Goal: Task Accomplishment & Management: Manage account settings

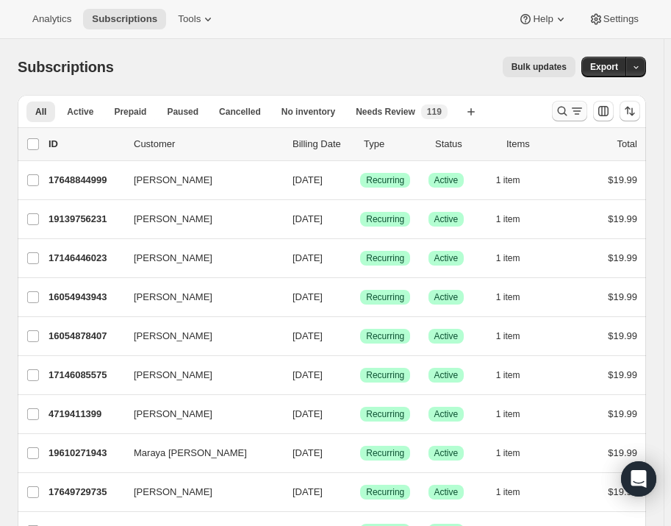
click at [563, 113] on icon "Search and filter results" at bounding box center [562, 111] width 15 height 15
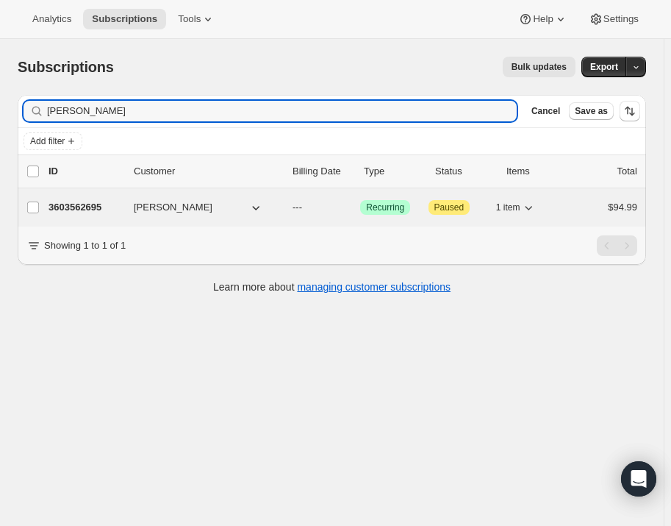
type input "[PERSON_NAME]"
click at [323, 212] on p "---" at bounding box center [321, 207] width 56 height 15
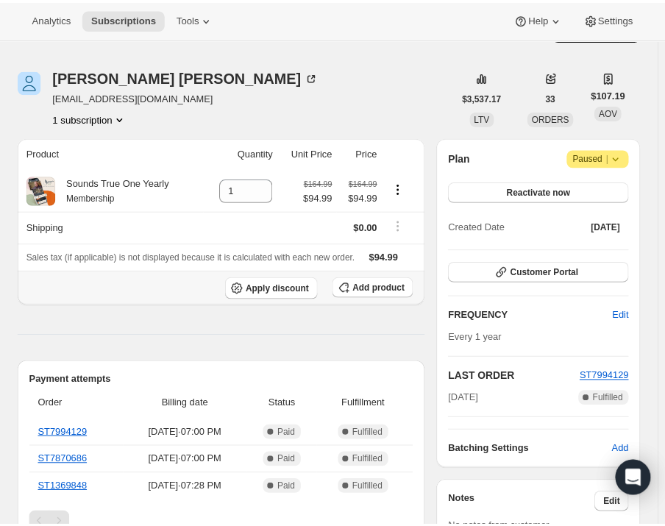
scroll to position [66, 0]
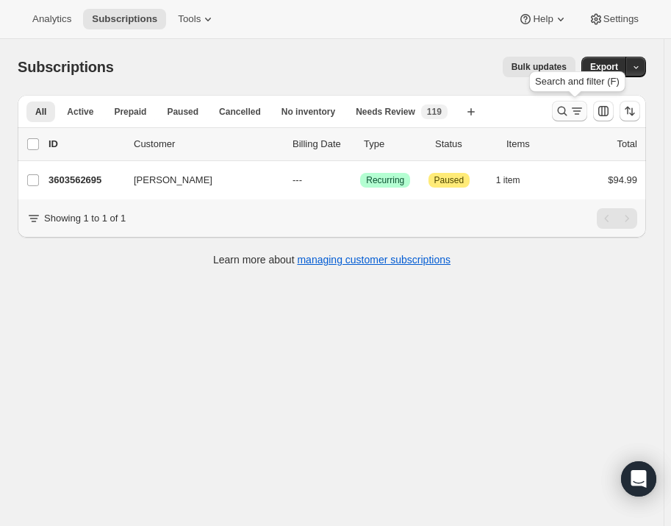
click at [566, 109] on icon "Search and filter results" at bounding box center [562, 111] width 15 height 15
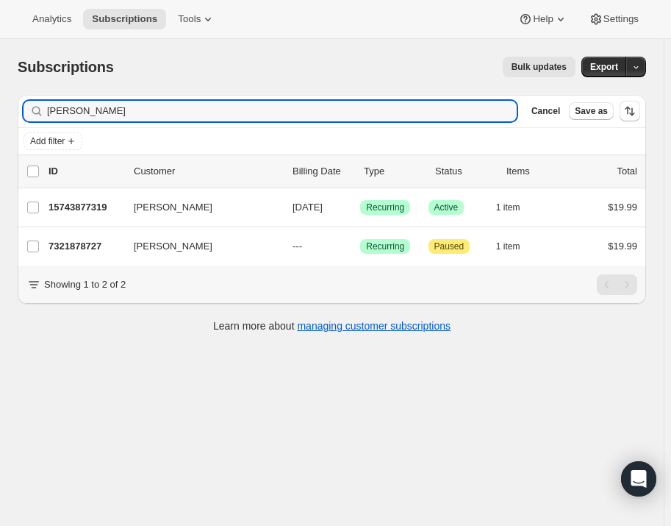
type input "Sabrina Feeley"
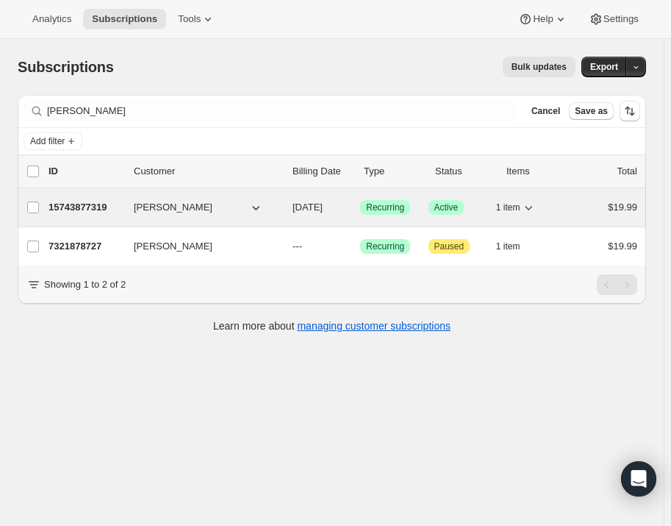
click at [228, 207] on button "Sabrina J Feeley" at bounding box center [198, 208] width 147 height 24
click at [262, 198] on div "15743877319 Sabrina J Feeley 09/18/2025 Success Recurring Success Active 1 item…" at bounding box center [343, 207] width 589 height 21
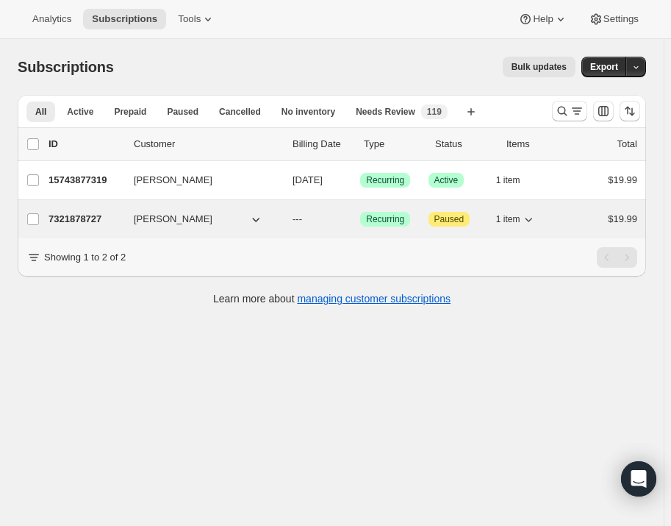
click at [526, 215] on button "1 item" at bounding box center [516, 219] width 40 height 21
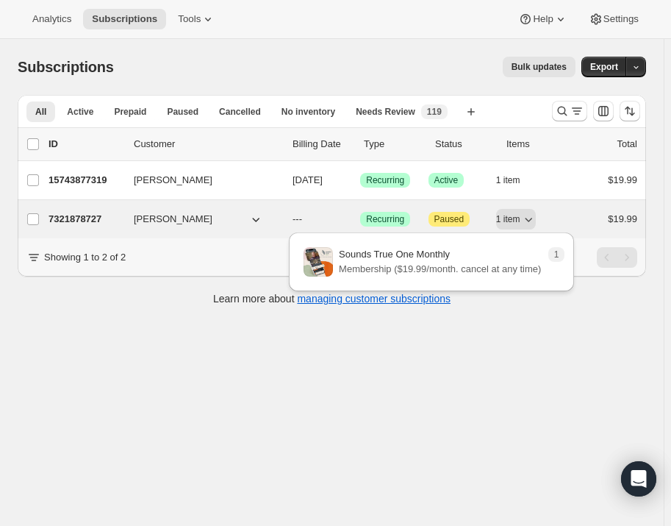
click at [134, 218] on span "Sabrina Feeley" at bounding box center [173, 219] width 79 height 15
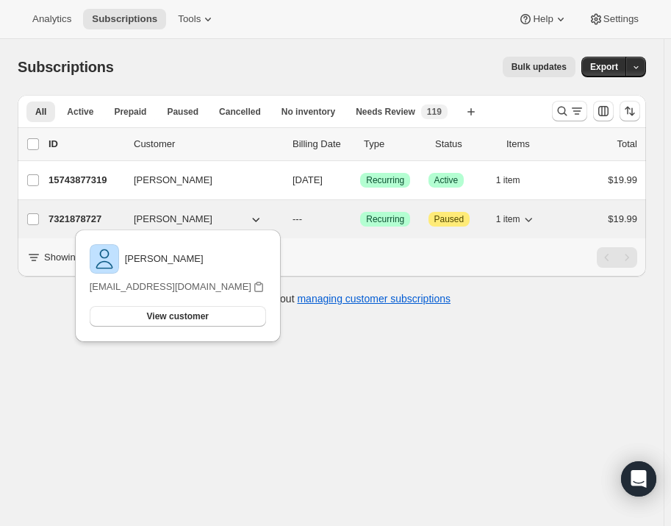
click at [198, 214] on button "Sabrina Feeley" at bounding box center [198, 219] width 147 height 24
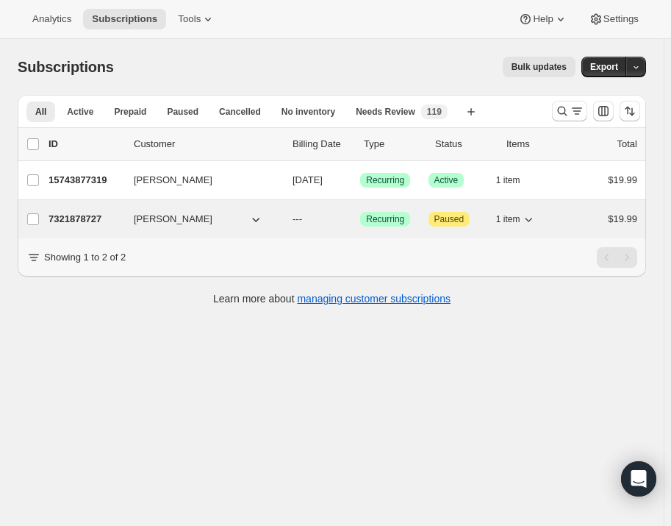
click at [322, 212] on p "---" at bounding box center [321, 219] width 56 height 15
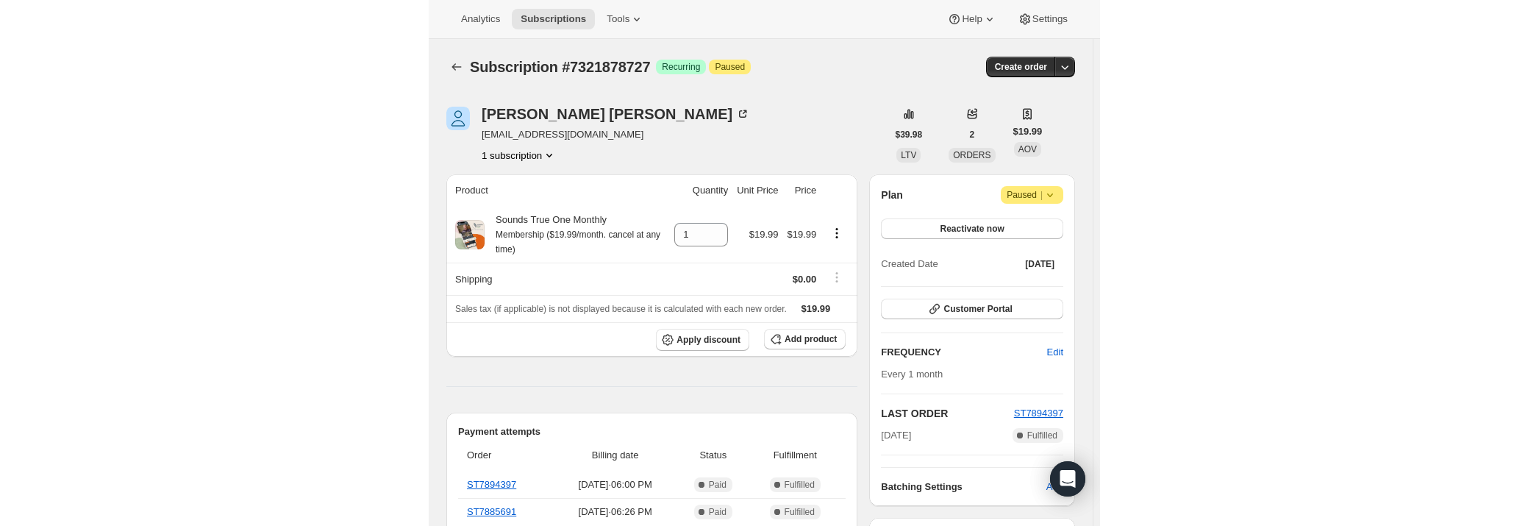
scroll to position [66, 0]
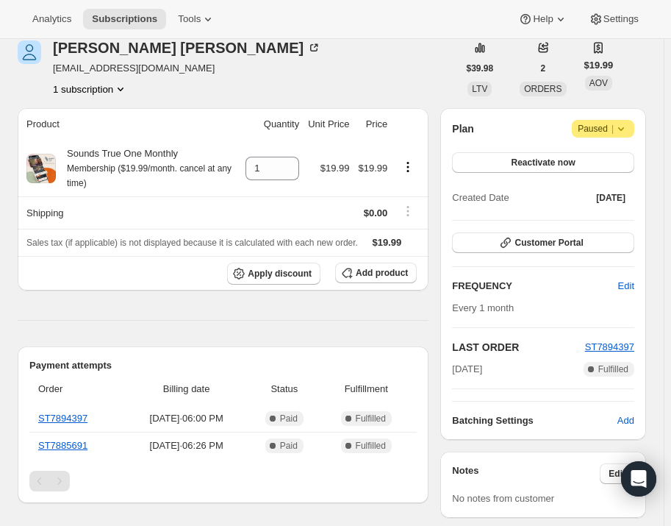
click at [71, 90] on button "1 subscription" at bounding box center [90, 89] width 75 height 15
click at [82, 114] on span "7321878727 Info Current" at bounding box center [91, 115] width 97 height 11
click at [113, 109] on span "Info Current" at bounding box center [119, 116] width 41 height 15
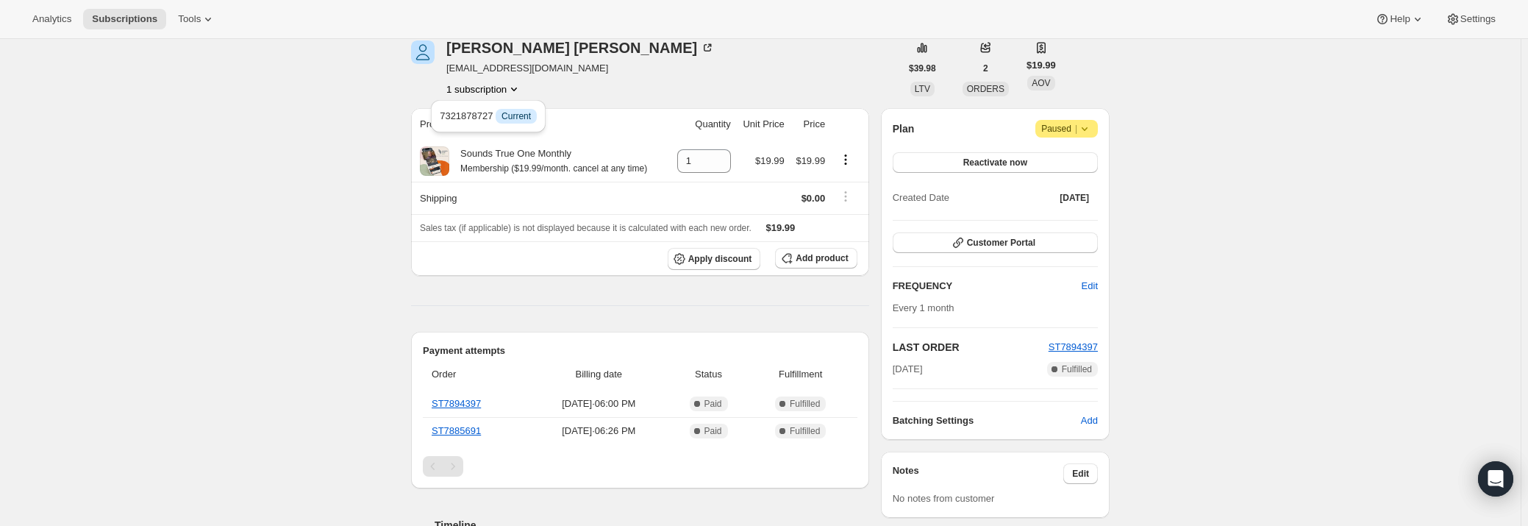
click at [606, 65] on div "Sabrina Feeley bean62975@yahoo.com 1 subscription" at bounding box center [655, 68] width 489 height 56
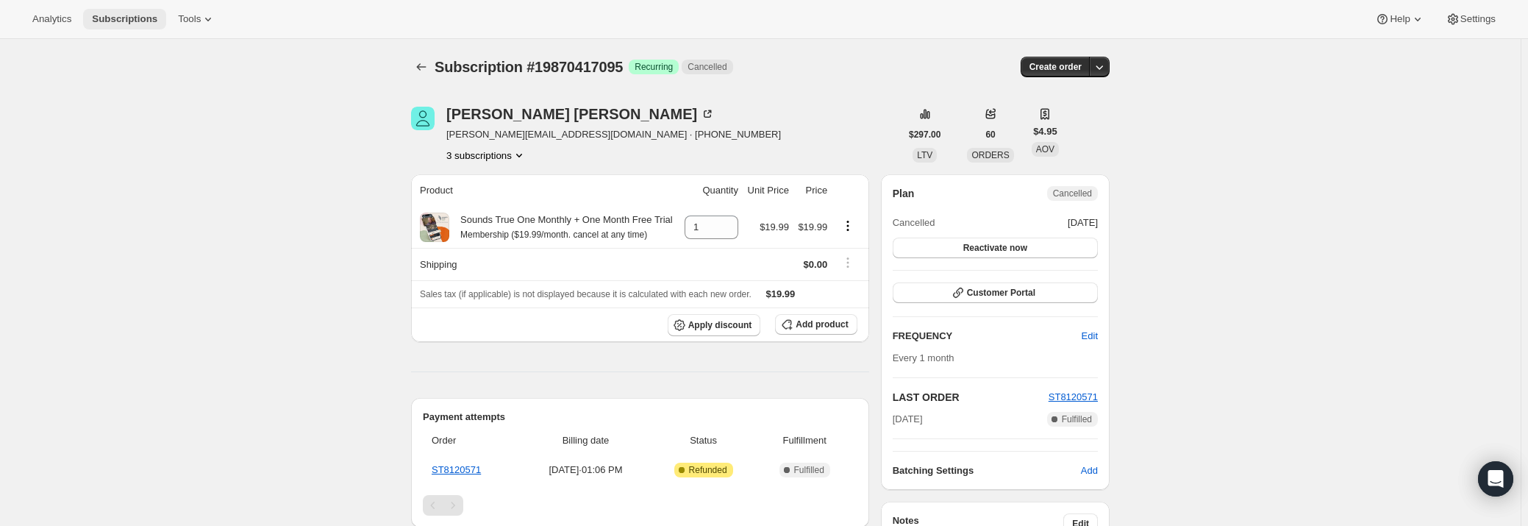
click at [122, 21] on span "Subscriptions" at bounding box center [124, 19] width 65 height 12
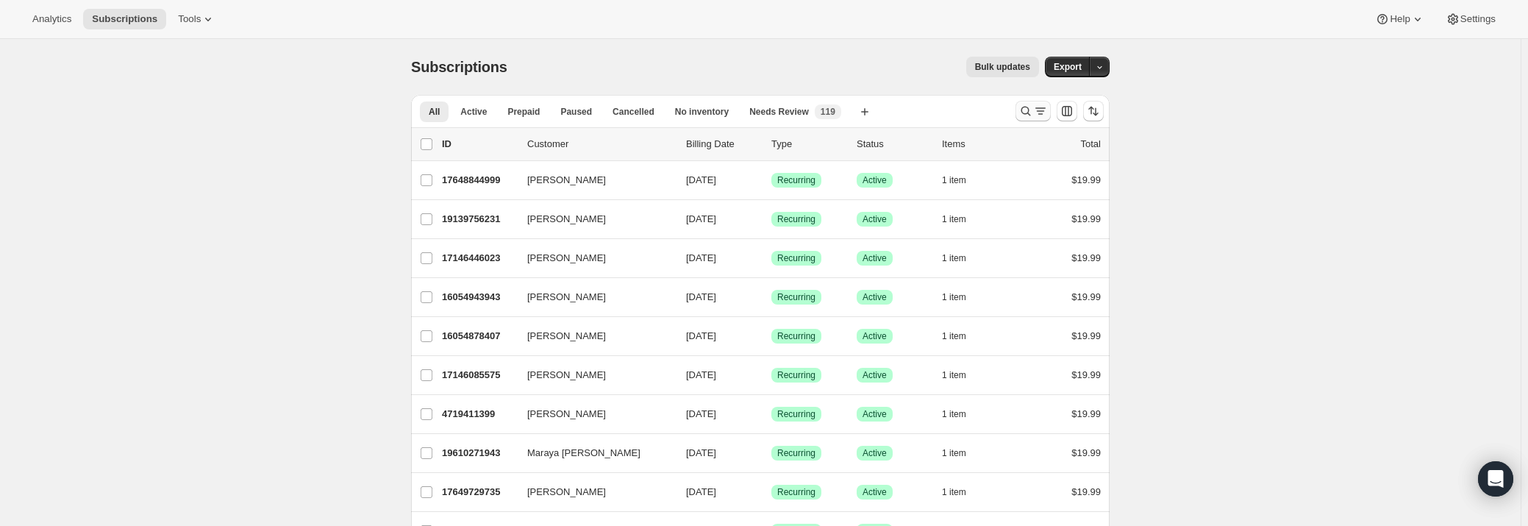
click at [1022, 116] on icon "Search and filter results" at bounding box center [1025, 111] width 15 height 15
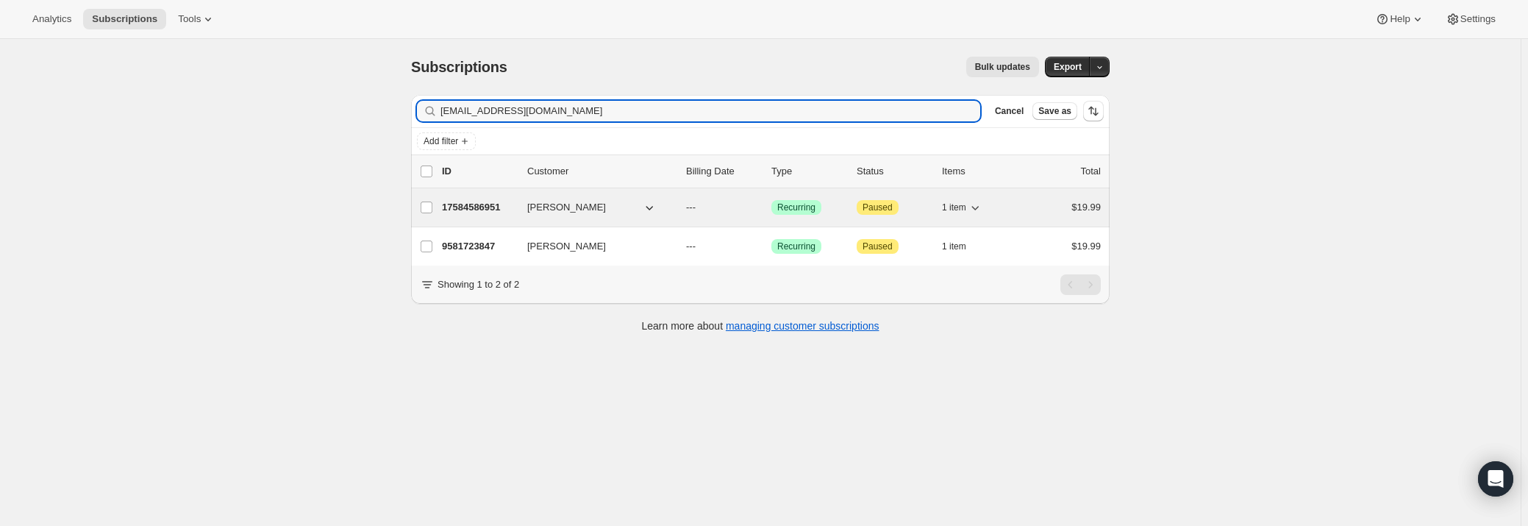
type input "[EMAIL_ADDRESS][DOMAIN_NAME]"
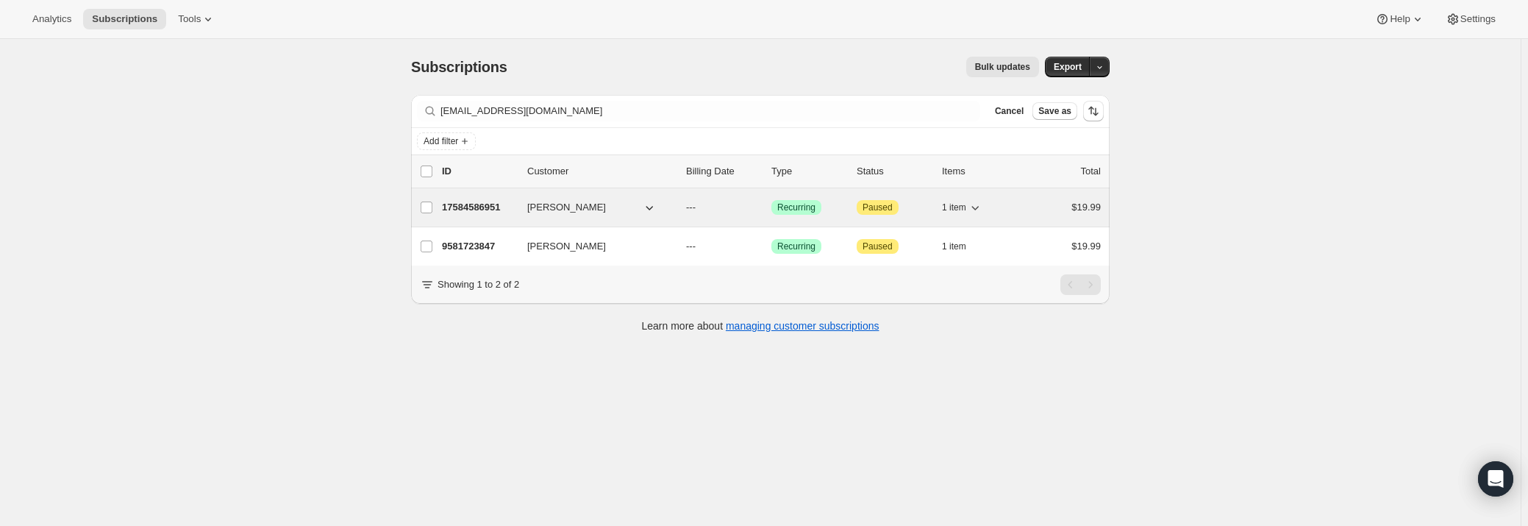
click at [729, 211] on p "---" at bounding box center [723, 207] width 74 height 15
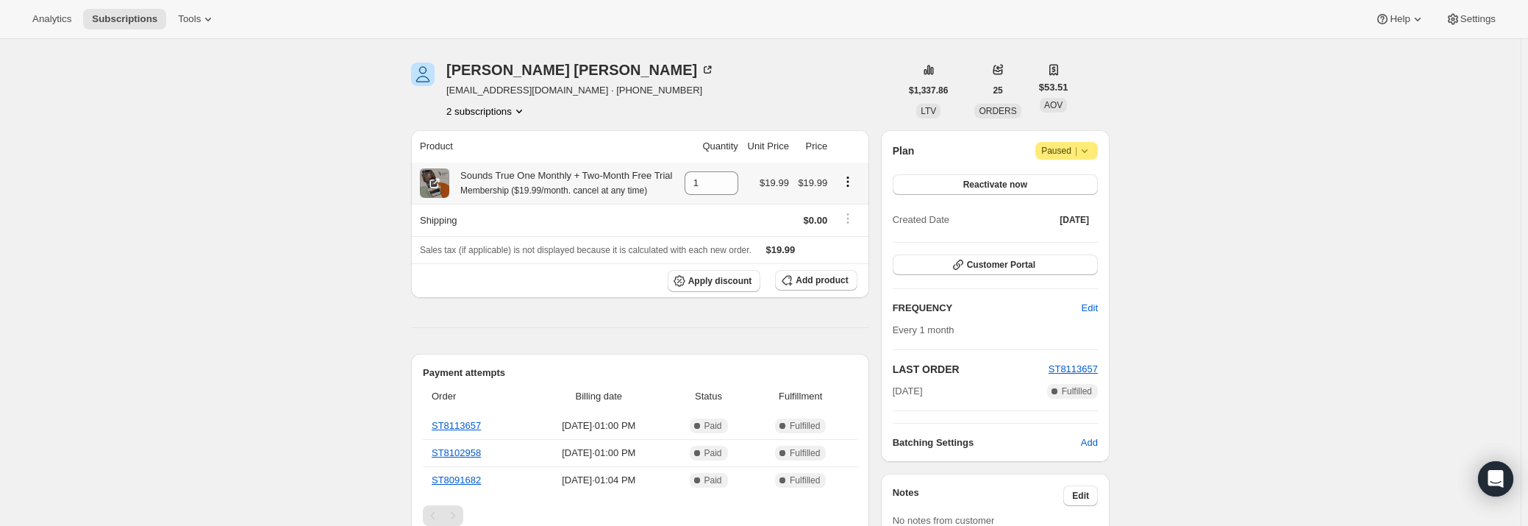
scroll to position [66, 0]
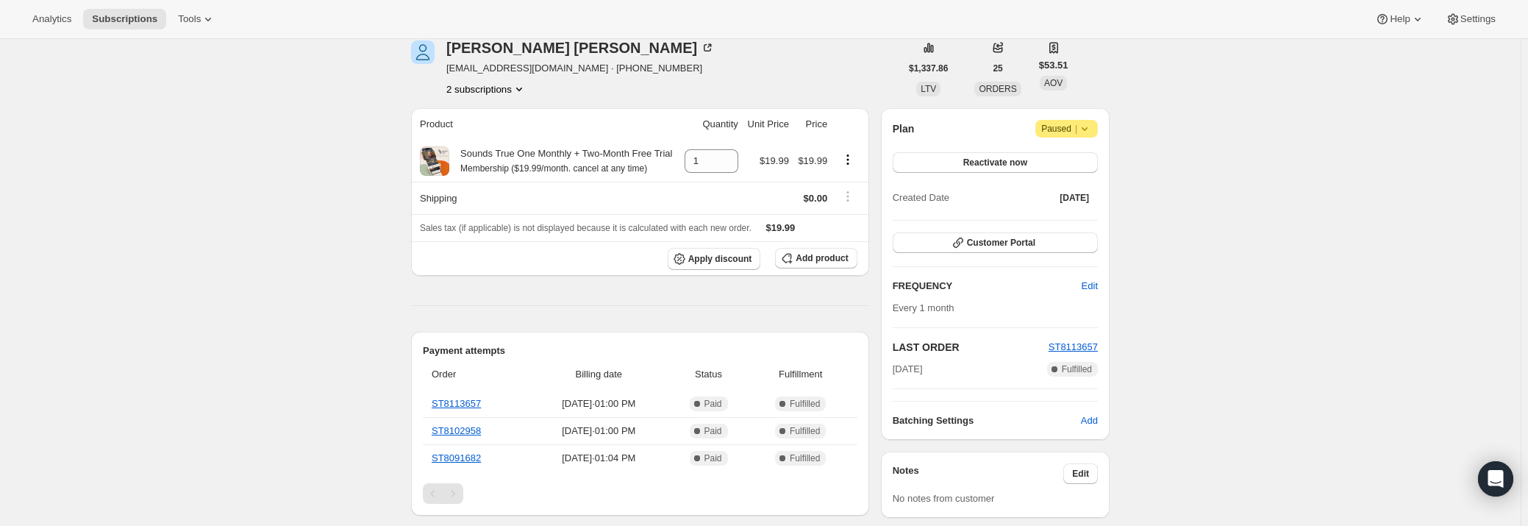
click at [512, 82] on button "2 subscriptions" at bounding box center [486, 89] width 80 height 15
click at [515, 134] on span "9581723847" at bounding box center [491, 141] width 102 height 15
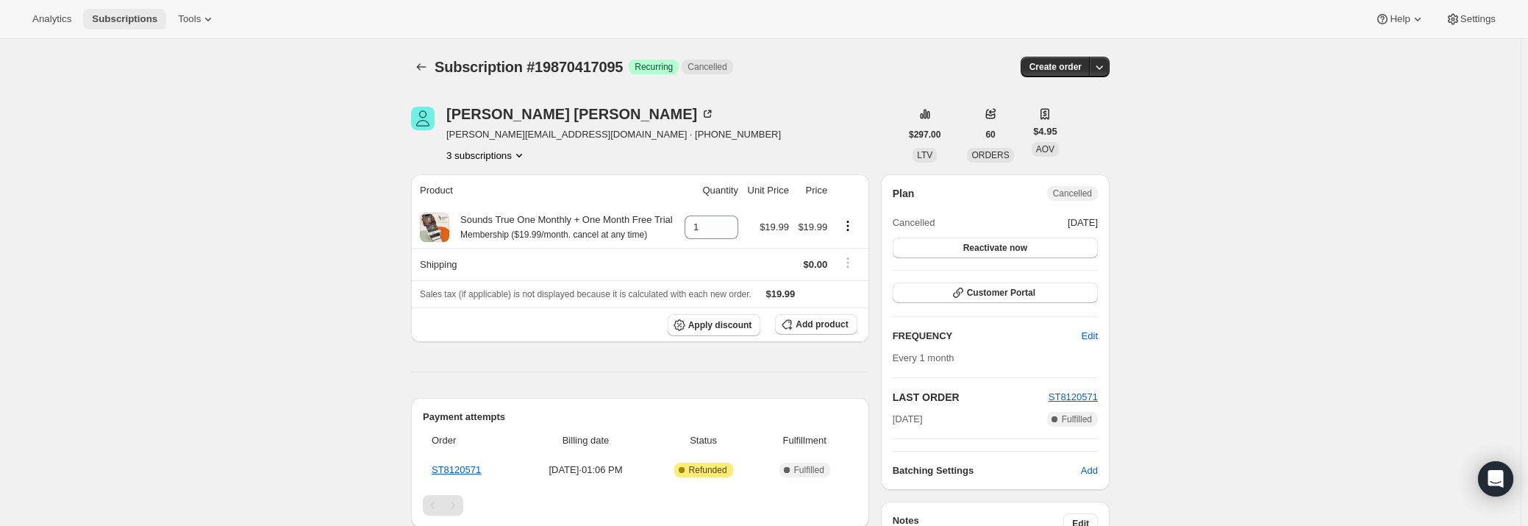
click at [129, 21] on span "Subscriptions" at bounding box center [124, 19] width 65 height 12
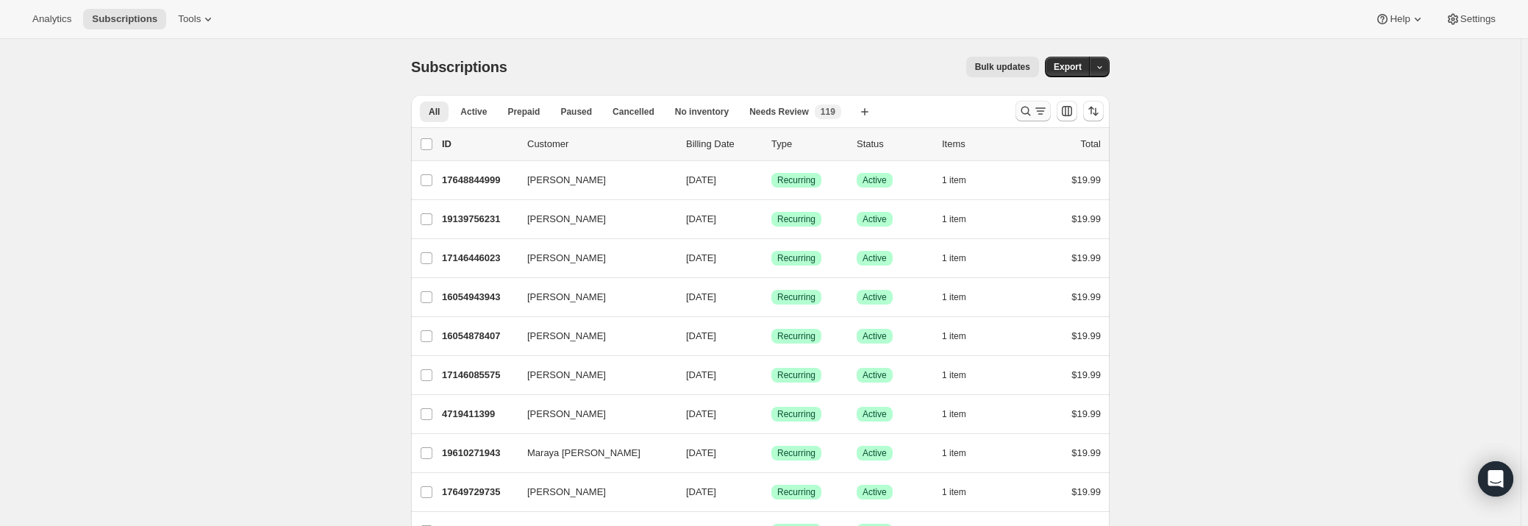
click at [1032, 112] on icon "Search and filter results" at bounding box center [1025, 111] width 15 height 15
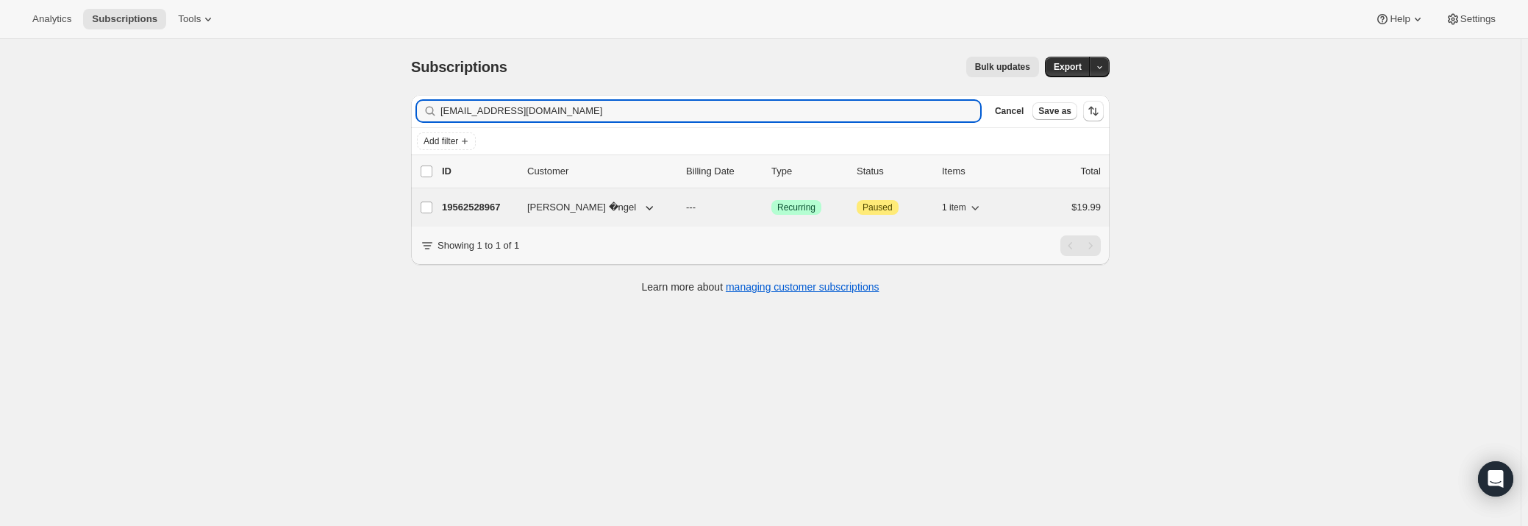
type input "[EMAIL_ADDRESS][DOMAIN_NAME]"
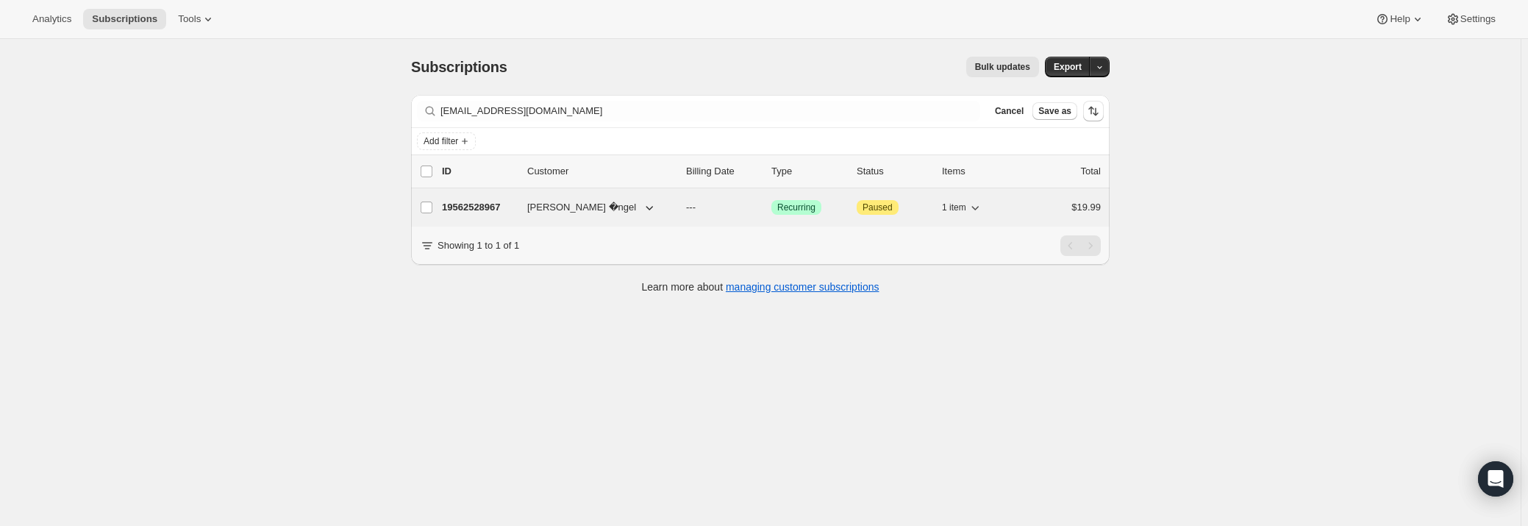
click at [687, 212] on div "19562528967 Nadia �ngel --- Success Recurring Attention Paused 1 item $19.99" at bounding box center [771, 207] width 659 height 21
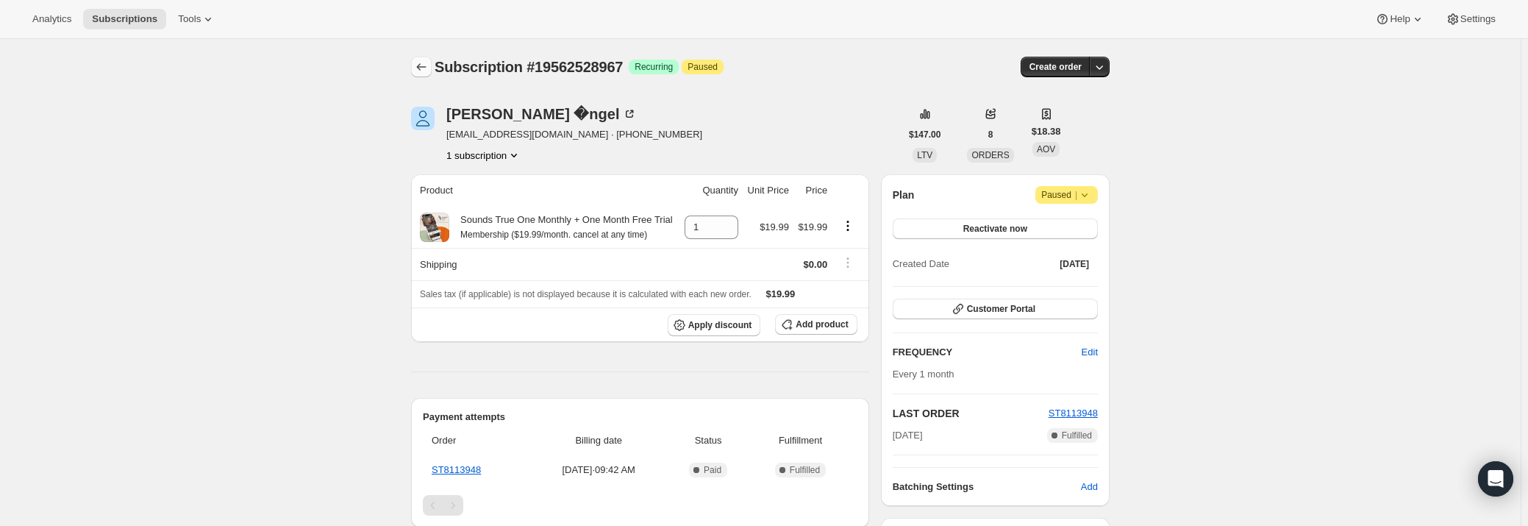
click at [420, 65] on icon "Subscriptions" at bounding box center [421, 67] width 15 height 15
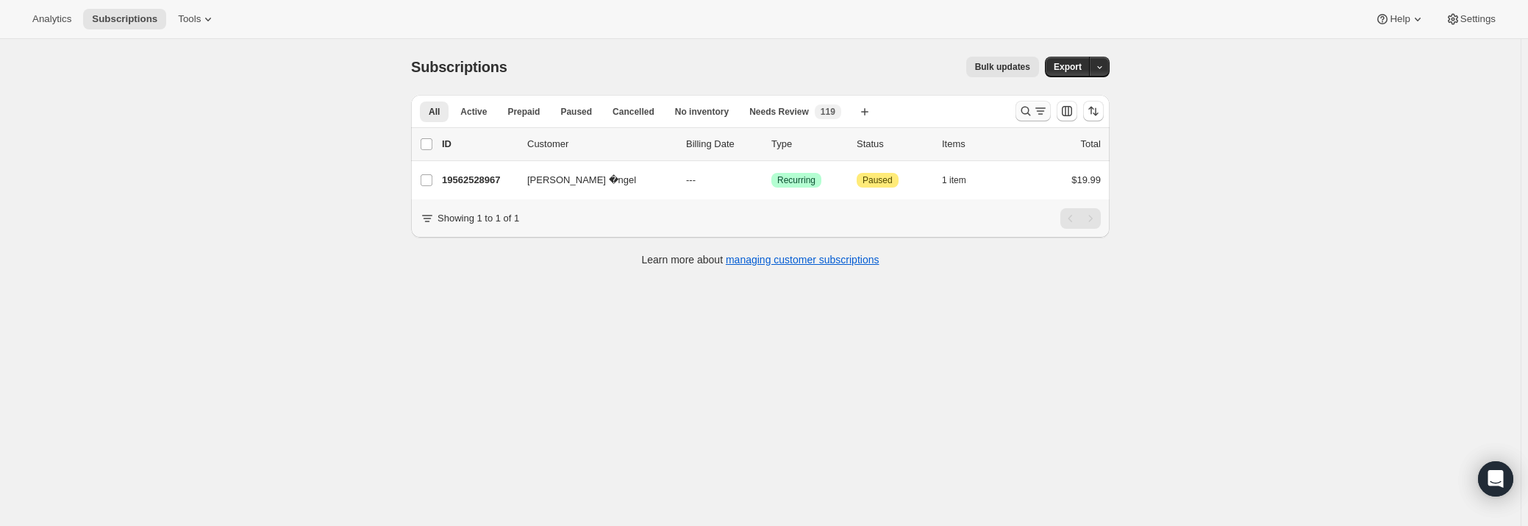
click at [1022, 107] on icon "Search and filter results" at bounding box center [1025, 111] width 15 height 15
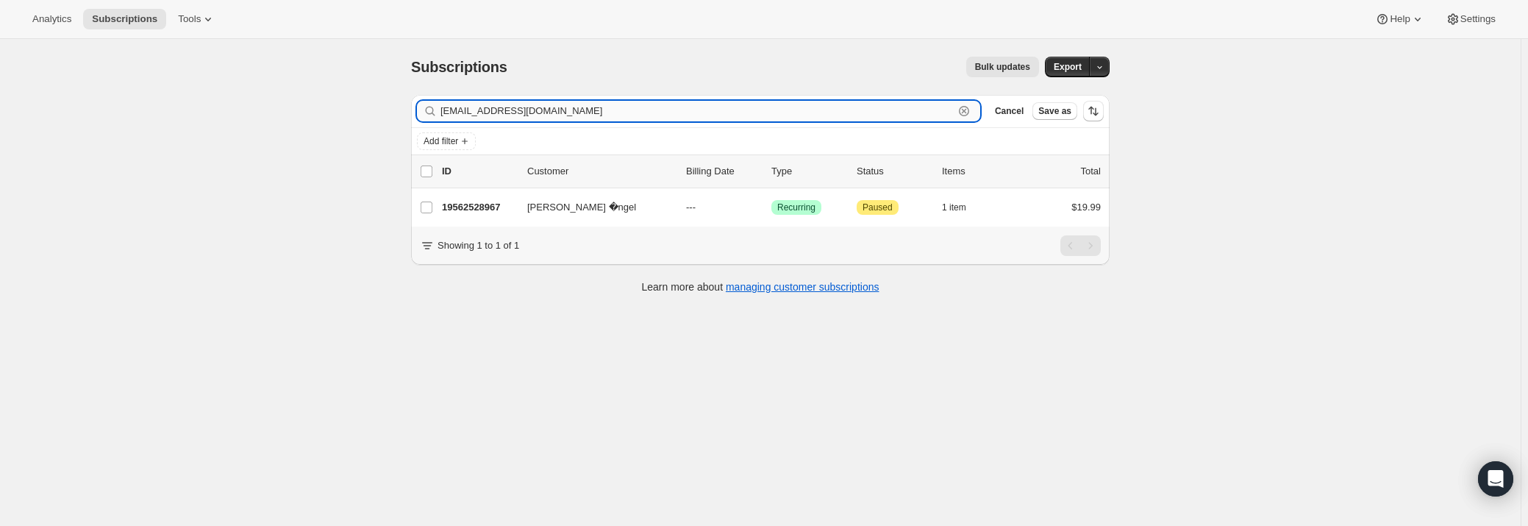
click at [772, 107] on input "[EMAIL_ADDRESS][DOMAIN_NAME]" at bounding box center [696, 111] width 513 height 21
paste input "[PERSON_NAME]"
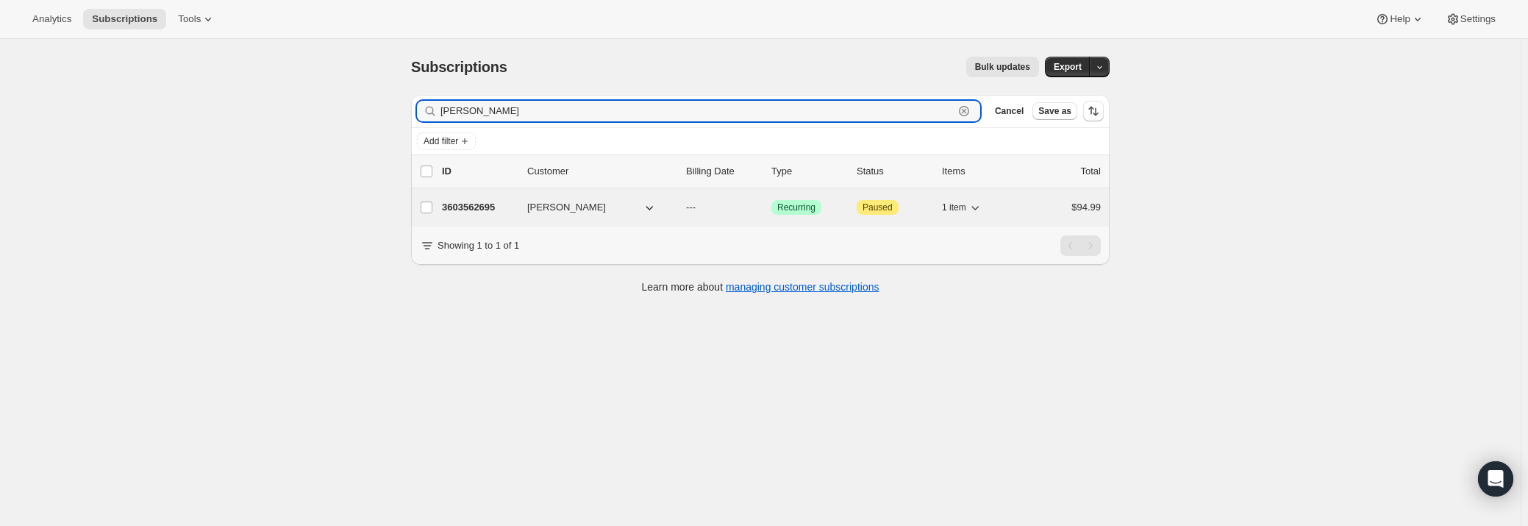
type input "[PERSON_NAME]"
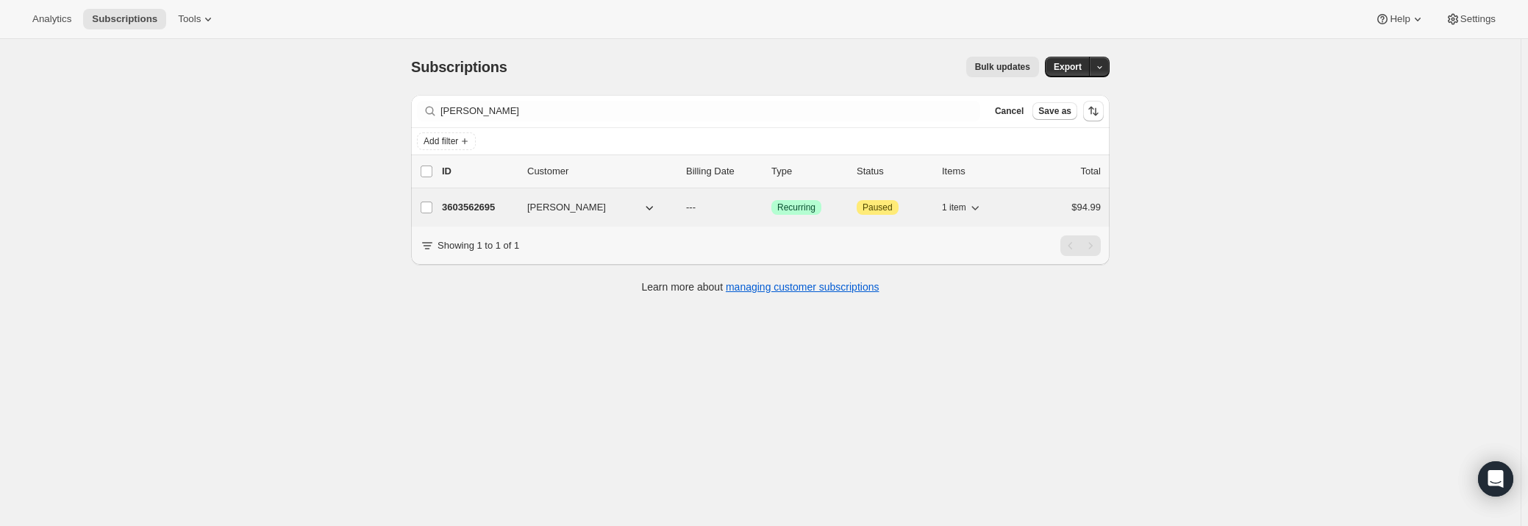
click at [702, 202] on p "---" at bounding box center [723, 207] width 74 height 15
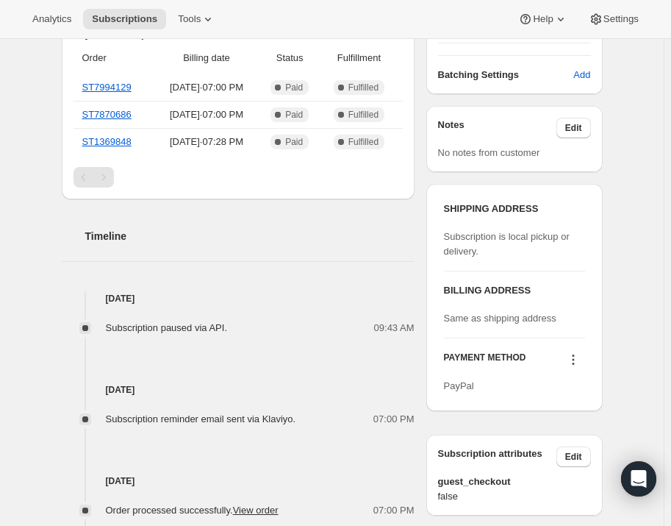
scroll to position [401, 0]
